Goal: Browse casually

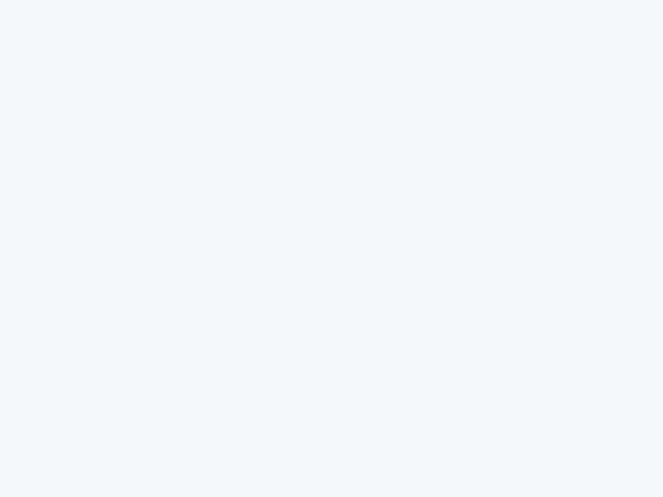
click at [332, 249] on div at bounding box center [331, 248] width 663 height 497
